Goal: Task Accomplishment & Management: Use online tool/utility

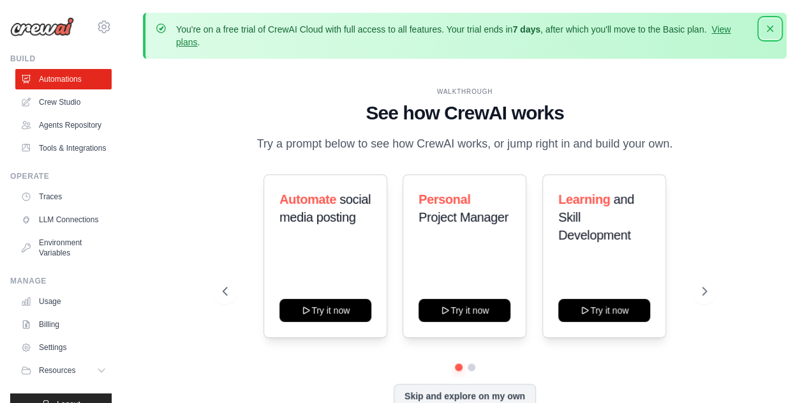
click at [764, 29] on icon "button" at bounding box center [770, 28] width 13 height 13
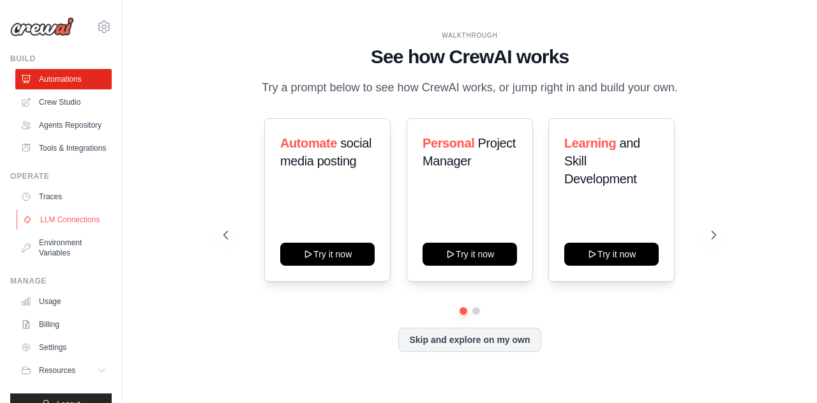
scroll to position [52, 0]
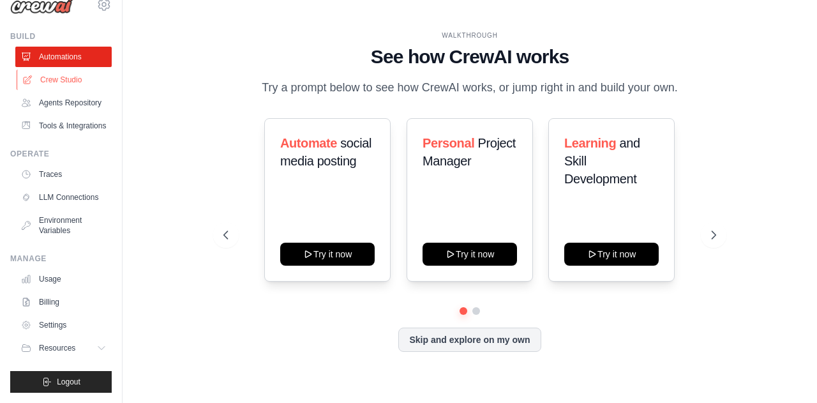
click at [75, 70] on link "Crew Studio" at bounding box center [65, 80] width 96 height 20
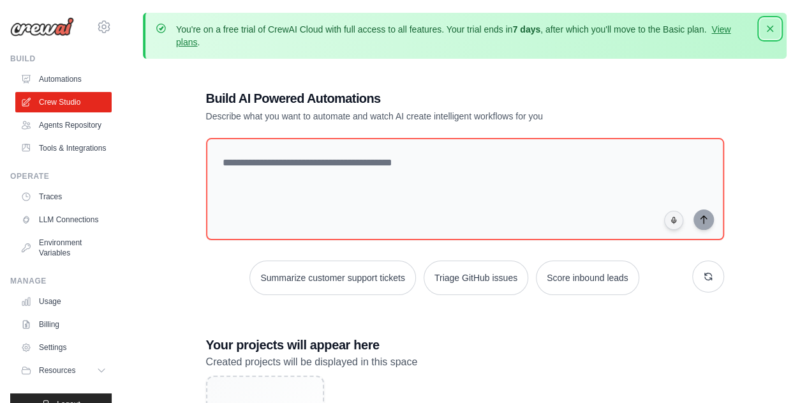
click at [772, 31] on icon "button" at bounding box center [770, 29] width 6 height 6
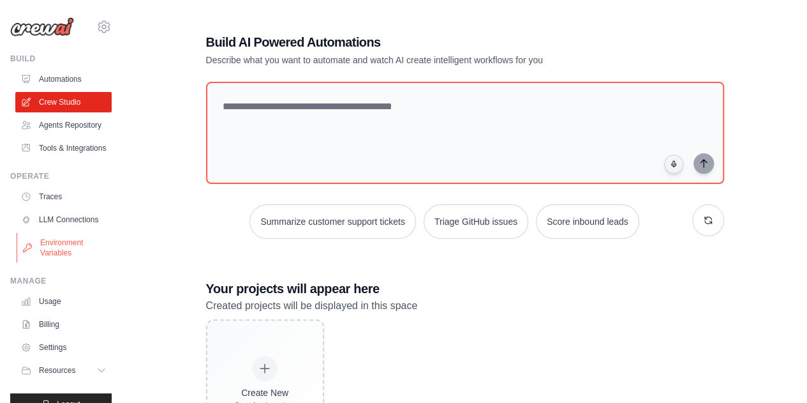
scroll to position [52, 0]
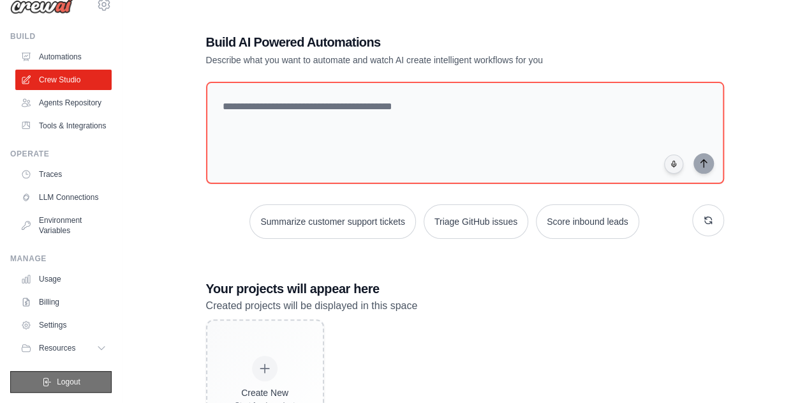
click at [71, 379] on span "Logout" at bounding box center [69, 381] width 24 height 10
